Goal: Navigation & Orientation: Find specific page/section

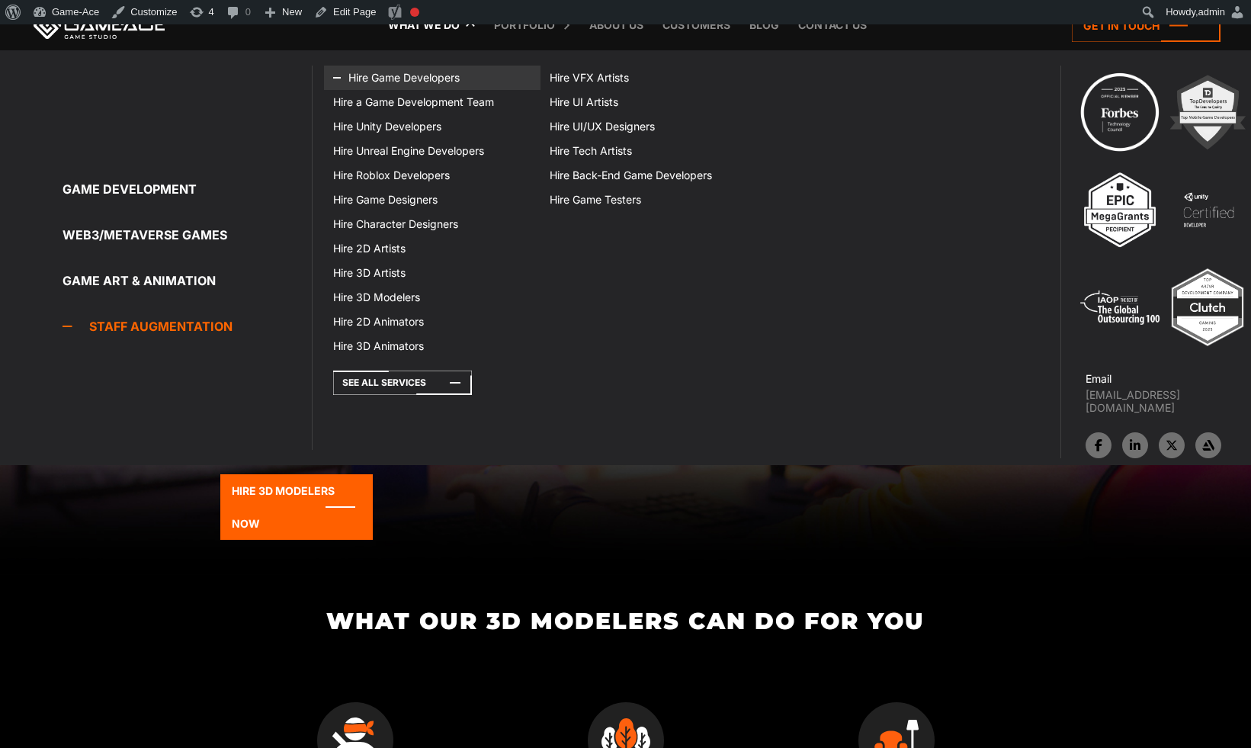
click at [389, 80] on link "Hire Game Developers" at bounding box center [432, 78] width 216 height 24
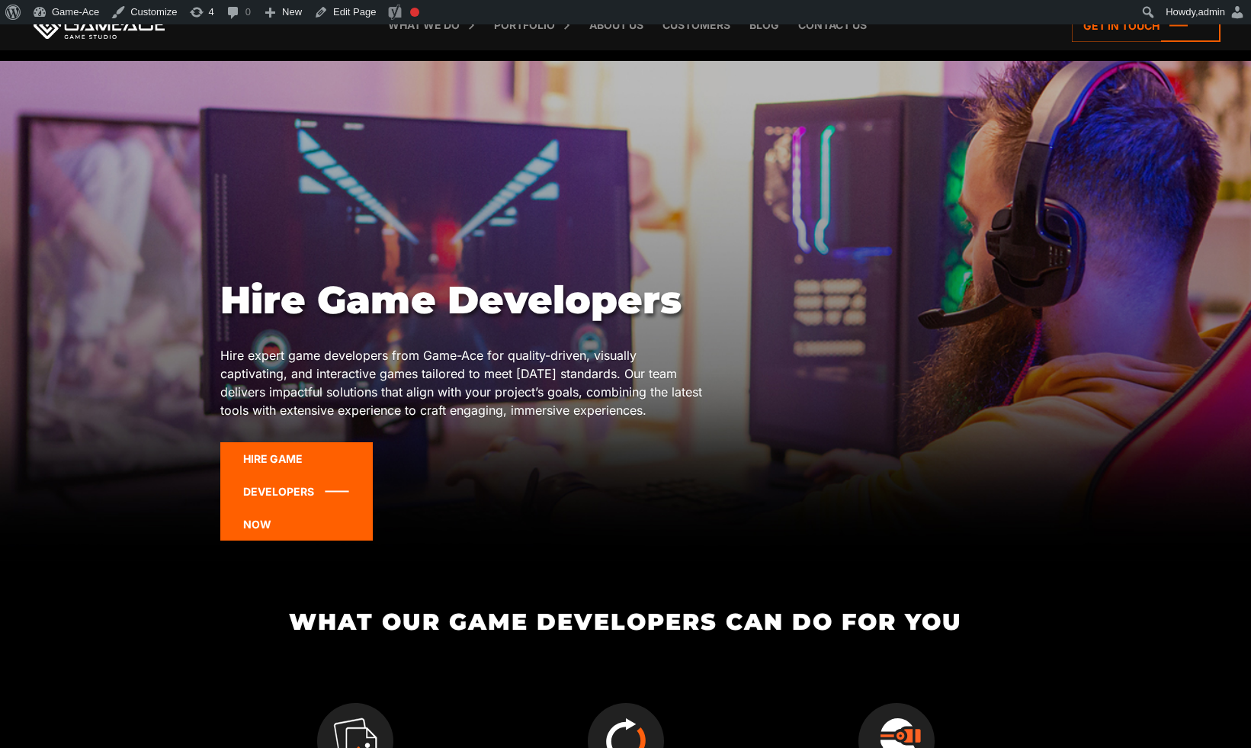
scroll to position [31, 0]
